Goal: Find contact information: Find contact information

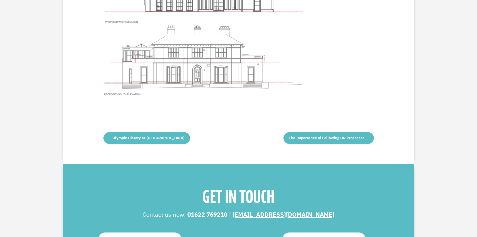
scroll to position [1152, 0]
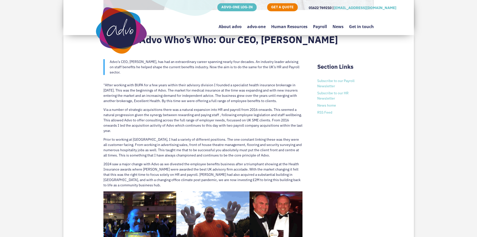
scroll to position [75, 0]
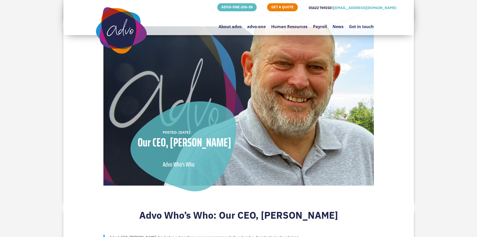
click at [243, 28] on li "About advo" at bounding box center [230, 24] width 29 height 24
click at [237, 28] on link "About advo" at bounding box center [230, 24] width 23 height 24
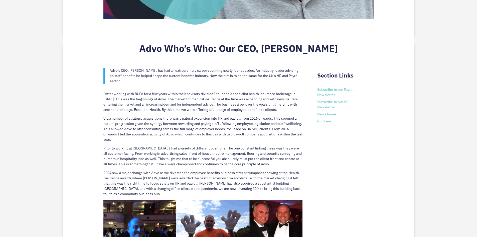
scroll to position [250, 0]
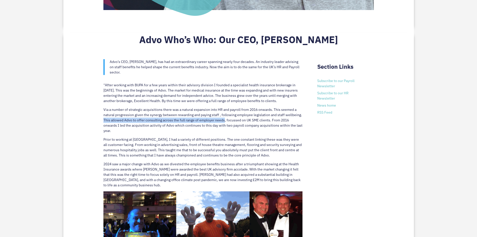
drag, startPoint x: 104, startPoint y: 120, endPoint x: 224, endPoint y: 119, distance: 119.4
click at [224, 119] on p "Via a number of strategic acquisitions there was a natural expansion into HR an…" at bounding box center [202, 122] width 199 height 30
copy p "This allowed Advo to offer consulting across the full range of employer needs"
click at [192, 123] on p "Via a number of strategic acquisitions there was a natural expansion into HR an…" at bounding box center [202, 122] width 199 height 30
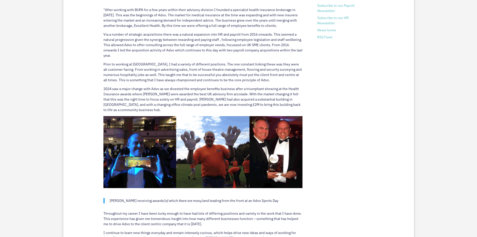
scroll to position [350, 0]
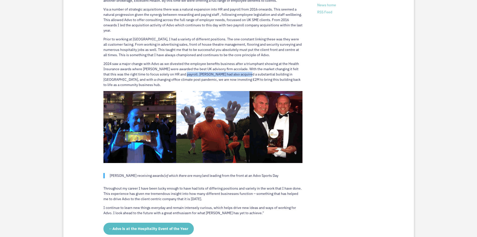
drag, startPoint x: 179, startPoint y: 73, endPoint x: 241, endPoint y: 75, distance: 61.4
click at [241, 75] on p "2024 saw a major change with Advo as we divested the employee benefits business…" at bounding box center [202, 76] width 199 height 30
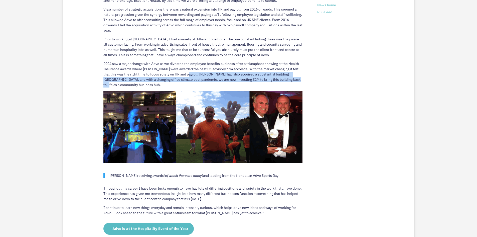
drag, startPoint x: 194, startPoint y: 76, endPoint x: 315, endPoint y: 79, distance: 121.2
click at [315, 79] on div "Advo’s CEO, [PERSON_NAME], has had an extraordinary career spanning nearly four…" at bounding box center [238, 83] width 270 height 266
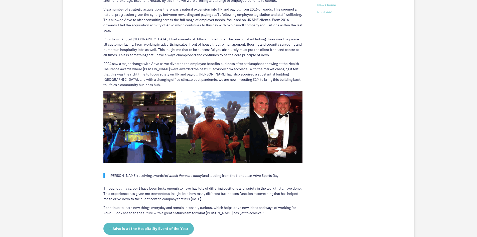
click at [151, 188] on p "Throughout my career I have been lucky enough to have had lots of differing pos…" at bounding box center [202, 195] width 199 height 19
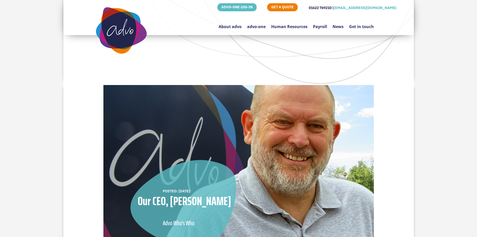
scroll to position [25, 0]
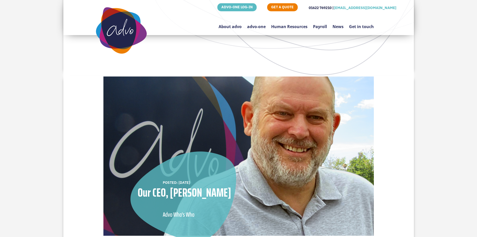
click at [363, 31] on link "Get in touch" at bounding box center [361, 24] width 25 height 24
